Goal: Task Accomplishment & Management: Use online tool/utility

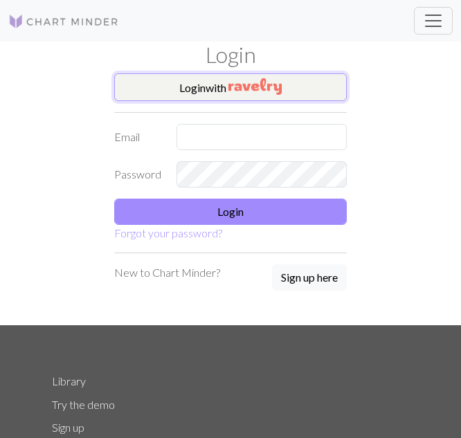
click at [210, 83] on button "Login with" at bounding box center [230, 87] width 233 height 28
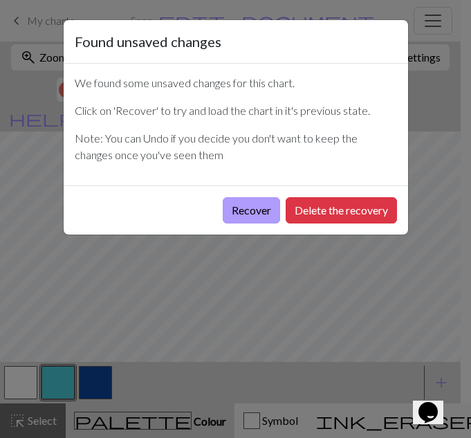
click at [236, 223] on button "Recover" at bounding box center [251, 210] width 57 height 26
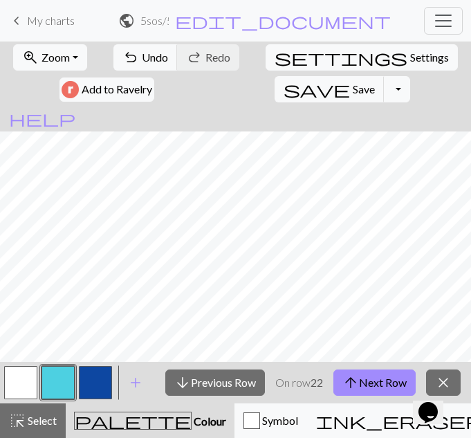
click at [32, 18] on span "My charts" at bounding box center [51, 20] width 48 height 13
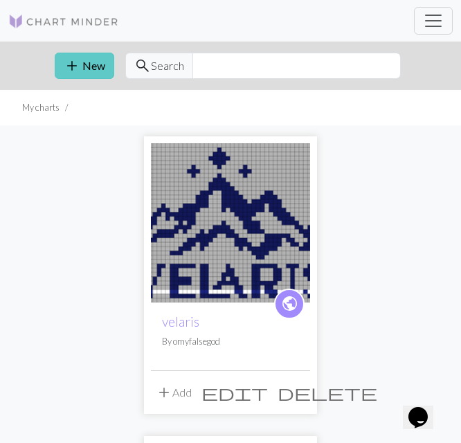
click at [85, 64] on button "add New" at bounding box center [85, 66] width 60 height 26
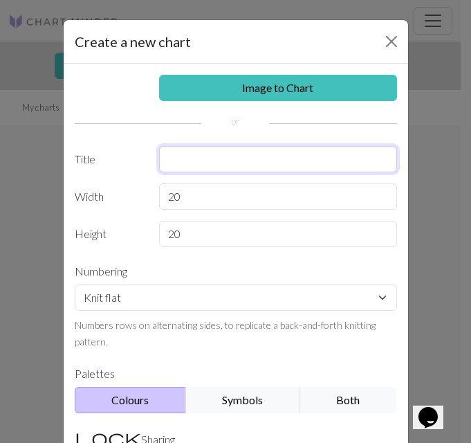
click at [217, 170] on input "text" at bounding box center [278, 159] width 238 height 26
type input "tpwk"
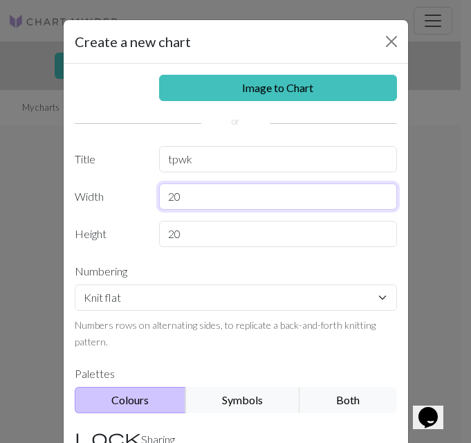
click at [219, 206] on input "20" at bounding box center [278, 196] width 238 height 26
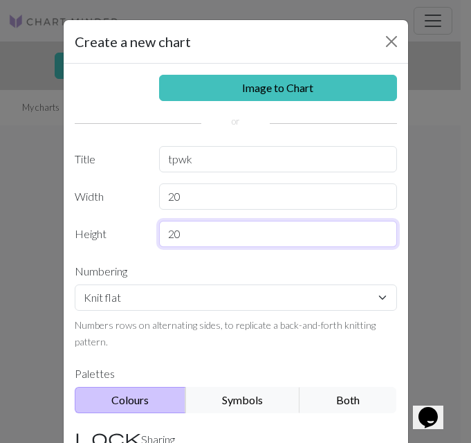
click at [226, 239] on input "20" at bounding box center [278, 234] width 238 height 26
type input "2"
type input "92"
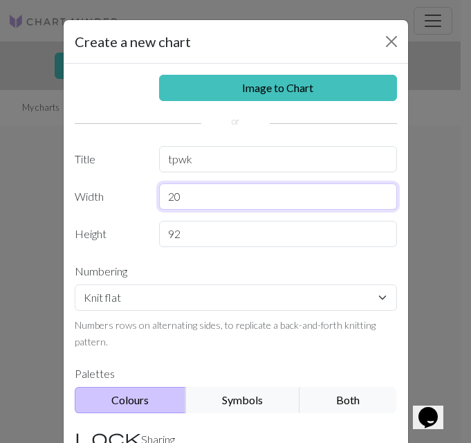
click at [215, 204] on input "20" at bounding box center [278, 196] width 238 height 26
type input "2"
type input "81"
click at [133, 179] on div "Image to Chart Title tpwk Width 81 Height 92 Numbering Knit flat Knit in the ro…" at bounding box center [236, 319] width 345 height 510
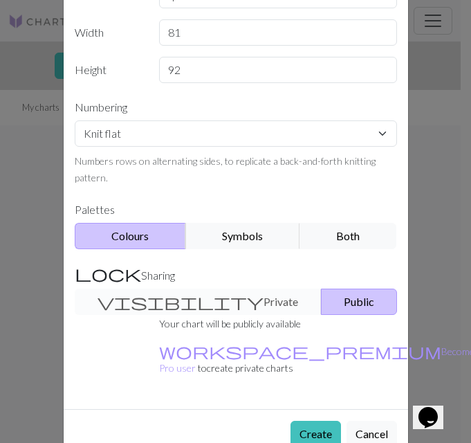
scroll to position [183, 0]
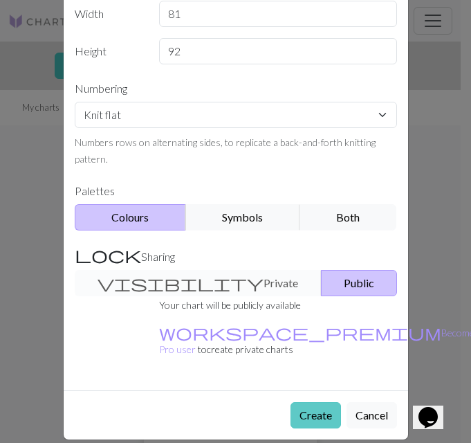
click at [310, 402] on button "Create" at bounding box center [316, 415] width 51 height 26
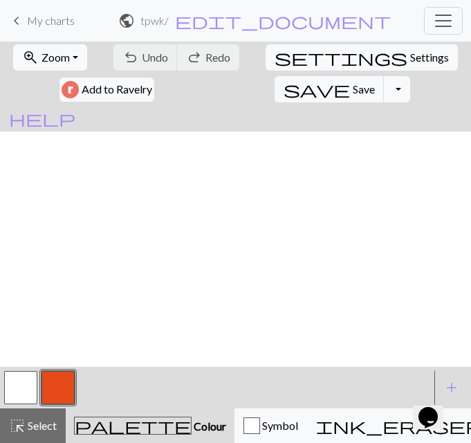
scroll to position [1079, 0]
